Goal: Task Accomplishment & Management: Manage account settings

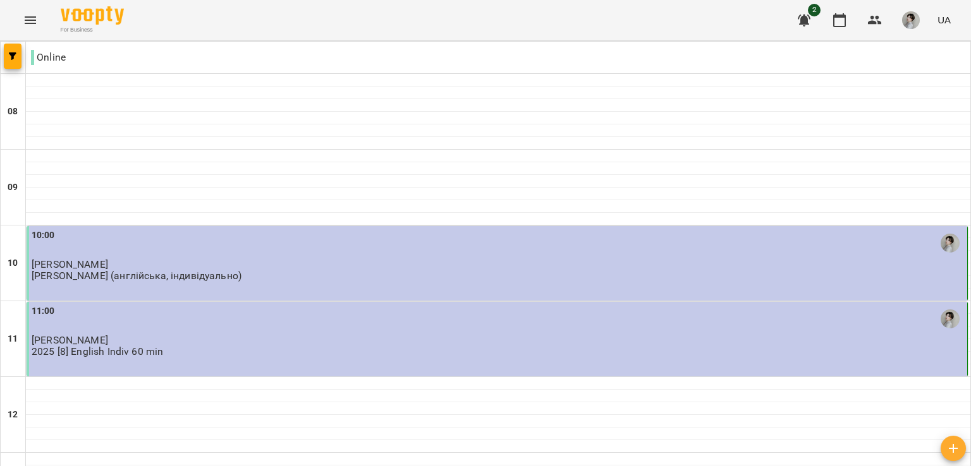
scroll to position [619, 0]
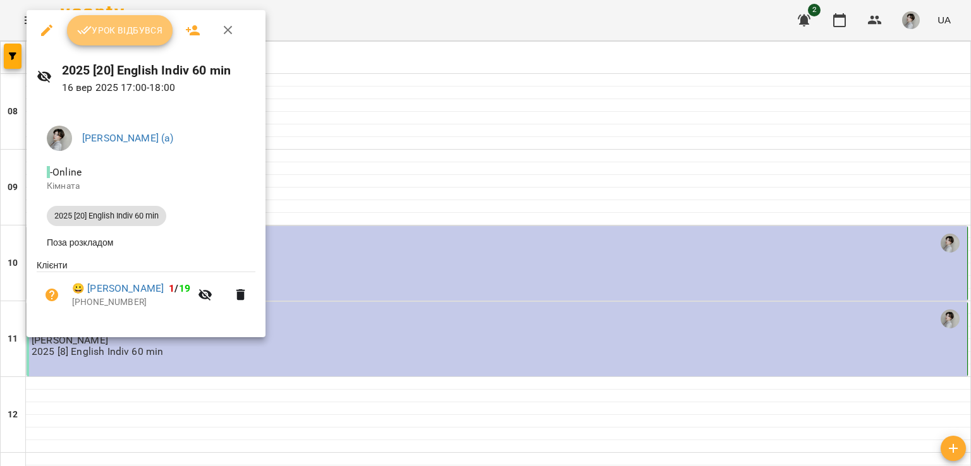
click at [126, 40] on button "Урок відбувся" at bounding box center [120, 30] width 106 height 30
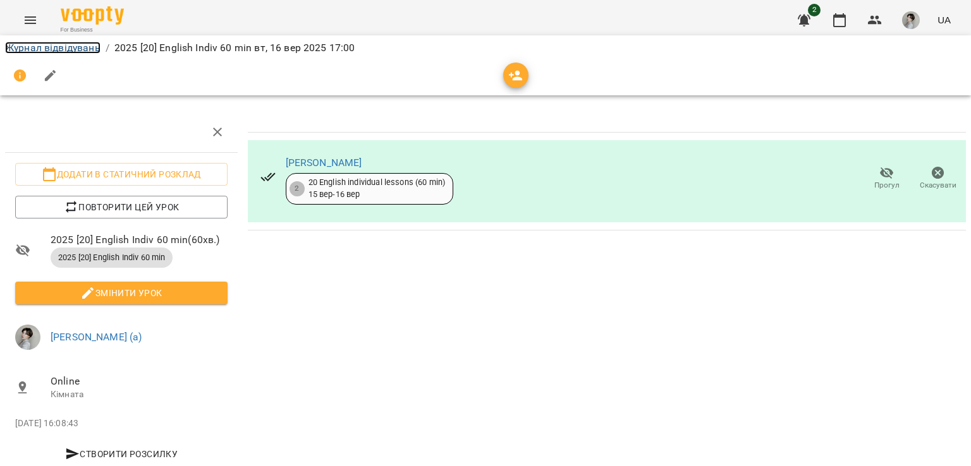
click at [73, 49] on link "Журнал відвідувань" at bounding box center [52, 48] width 95 height 12
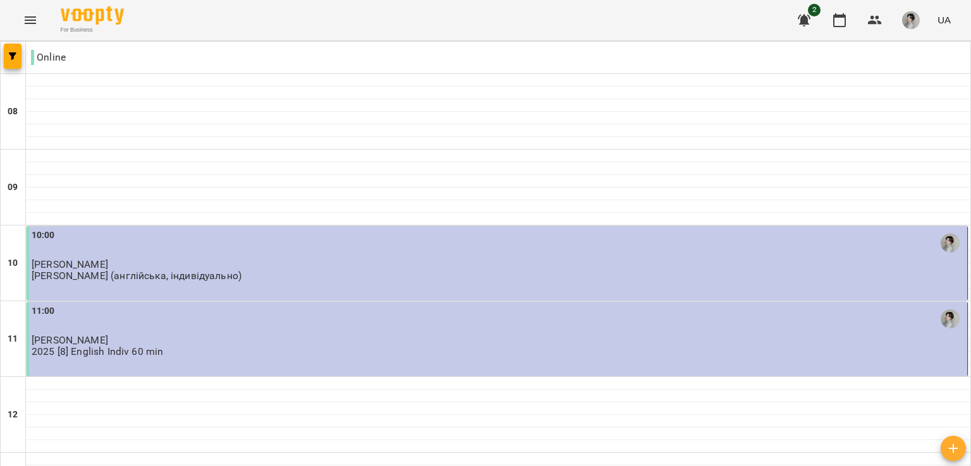
scroll to position [670, 0]
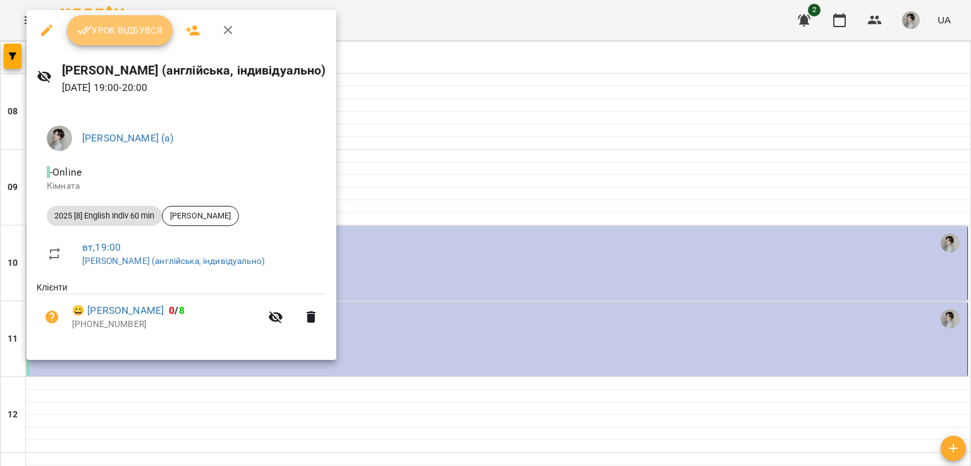
click at [130, 28] on span "Урок відбувся" at bounding box center [120, 30] width 86 height 15
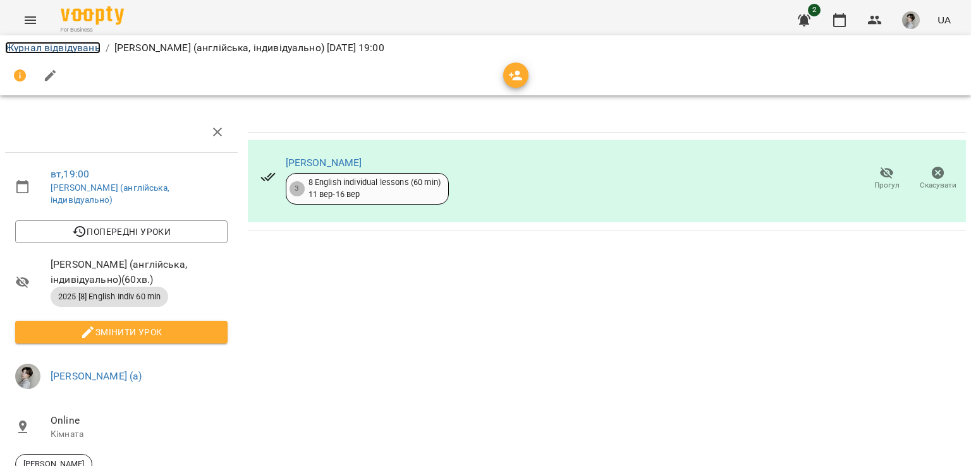
click at [63, 47] on link "Журнал відвідувань" at bounding box center [52, 48] width 95 height 12
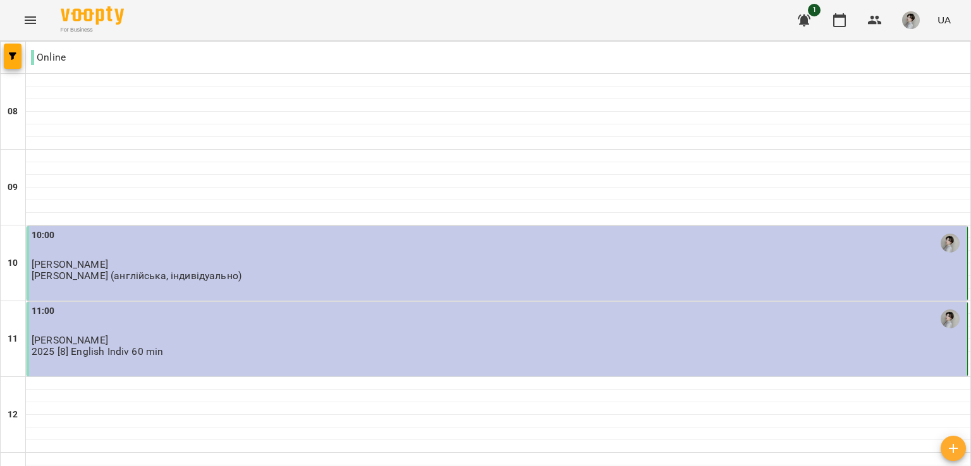
scroll to position [583, 0]
